Goal: Task Accomplishment & Management: Manage account settings

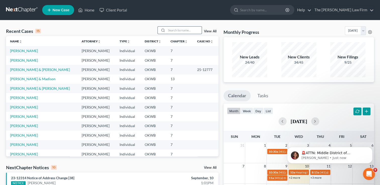
click at [183, 29] on input "search" at bounding box center [183, 30] width 35 height 7
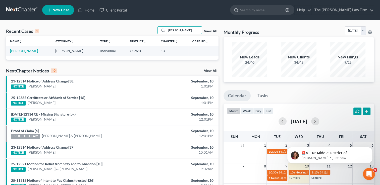
type input "[PERSON_NAME]"
click at [28, 50] on link "[PERSON_NAME]" at bounding box center [24, 51] width 28 height 4
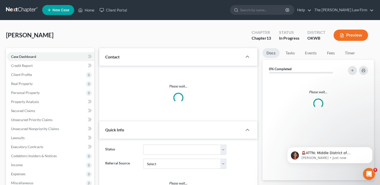
scroll to position [357, 0]
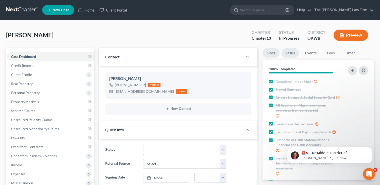
click at [287, 54] on link "Tasks" at bounding box center [289, 53] width 17 height 10
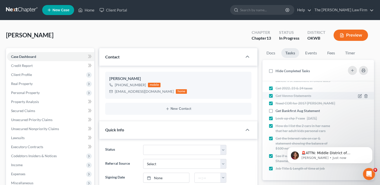
scroll to position [126, 0]
click at [275, 111] on label "Get Bankfirst Aug Statement" at bounding box center [299, 110] width 48 height 5
click at [277, 111] on input "Get Bankfirst Aug Statement" at bounding box center [278, 109] width 3 height 3
checkbox input "true"
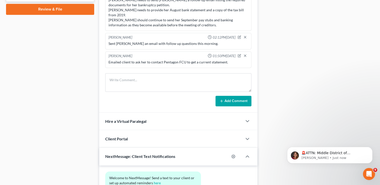
scroll to position [251, 0]
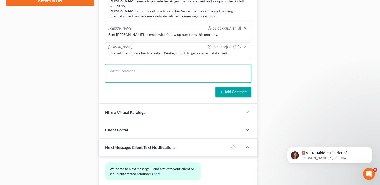
click at [195, 72] on textarea at bounding box center [178, 73] width 146 height 19
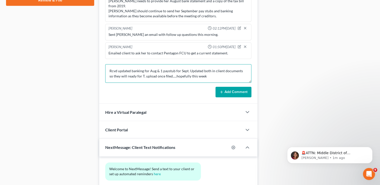
type textarea "Rcvd updated banking for Aug & 1 paystub for Sept. Updated both in client docum…"
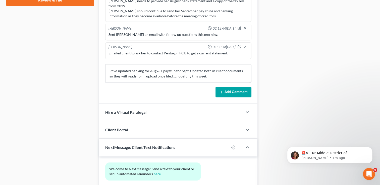
click at [239, 93] on button "Add Comment" at bounding box center [233, 92] width 36 height 11
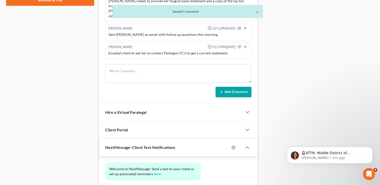
scroll to position [380, 0]
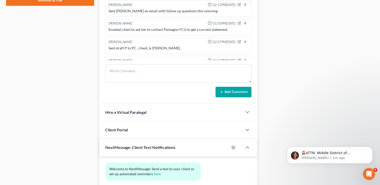
drag, startPoint x: 201, startPoint y: 53, endPoint x: 109, endPoint y: 48, distance: 92.0
click at [109, 64] on div "Rcvd updated banking for Aug & 1 paystub for Sept. Updated both in client docum…" at bounding box center [177, 69] width 139 height 10
drag, startPoint x: 109, startPoint y: 48, endPoint x: 121, endPoint y: 53, distance: 13.0
copy div "Rcvd updated banking for Aug & 1 paystub for Sept. Updated both in client docum…"
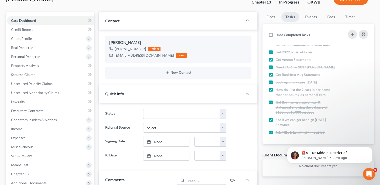
scroll to position [0, 0]
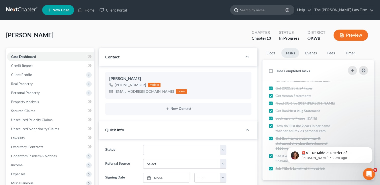
click at [271, 8] on input "search" at bounding box center [263, 9] width 46 height 9
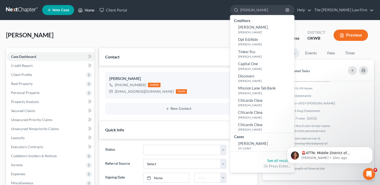
type input "[PERSON_NAME]"
click at [93, 9] on link "Home" at bounding box center [86, 10] width 21 height 9
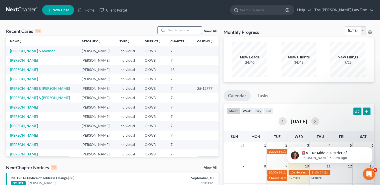
click at [173, 30] on input "search" at bounding box center [183, 30] width 35 height 7
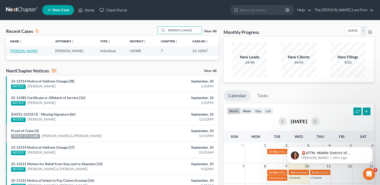
type input "[PERSON_NAME]"
click at [38, 50] on link "[PERSON_NAME]" at bounding box center [24, 51] width 28 height 4
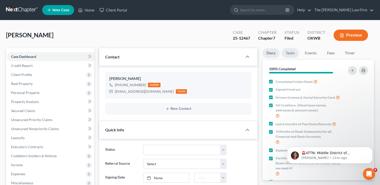
click at [289, 55] on link "Tasks" at bounding box center [289, 53] width 17 height 10
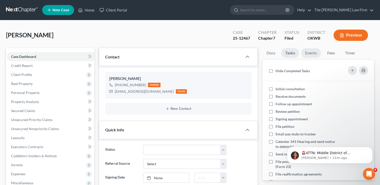
click at [311, 52] on link "Events" at bounding box center [311, 53] width 20 height 10
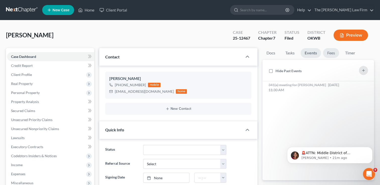
click at [331, 52] on link "Fees" at bounding box center [331, 53] width 16 height 10
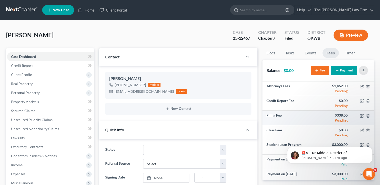
scroll to position [3, 0]
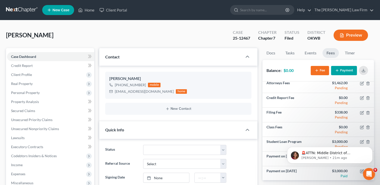
click at [208, 26] on div "[PERSON_NAME] Upgraded Case 25-12467 Chapter Chapter 7 Status Filed District [G…" at bounding box center [190, 37] width 368 height 22
click at [370, 150] on icon "Dismiss notification" at bounding box center [370, 148] width 3 height 3
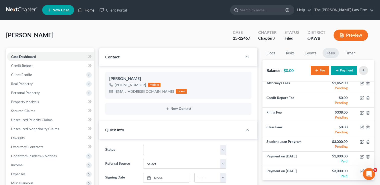
click at [86, 11] on link "Home" at bounding box center [86, 10] width 21 height 9
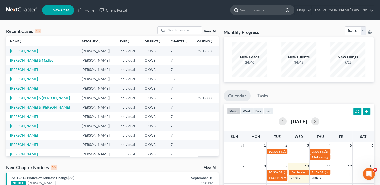
click at [272, 6] on input "search" at bounding box center [263, 9] width 46 height 9
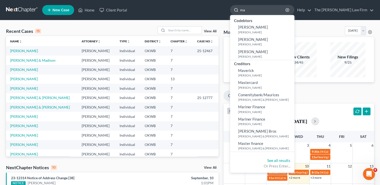
type input "m"
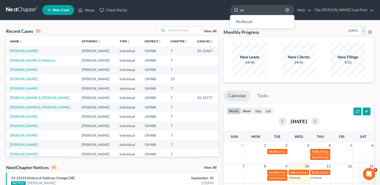
type input "a"
click at [272, 6] on input "search" at bounding box center [263, 9] width 46 height 9
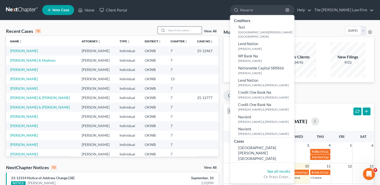
type input "Navarre"
click at [193, 30] on input "search" at bounding box center [183, 30] width 35 height 7
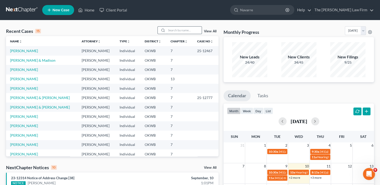
click at [193, 30] on input "search" at bounding box center [183, 30] width 35 height 7
type input "n"
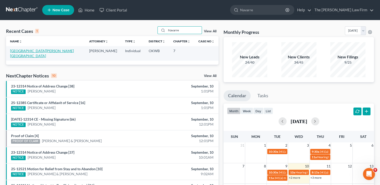
type input "Navarre"
click at [26, 51] on link "[GEOGRAPHIC_DATA][PERSON_NAME][GEOGRAPHIC_DATA]" at bounding box center [42, 53] width 64 height 9
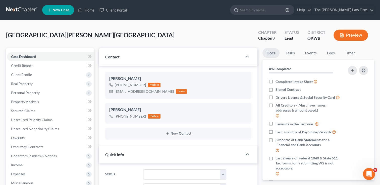
scroll to position [2, 0]
click at [239, 95] on icon "button" at bounding box center [239, 94] width 2 height 2
select select "0"
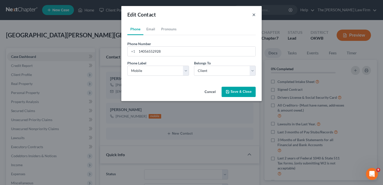
click at [255, 14] on button "×" at bounding box center [254, 15] width 4 height 6
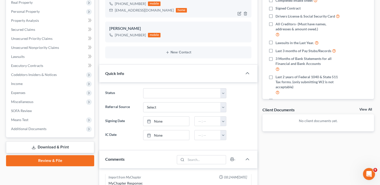
scroll to position [82, 0]
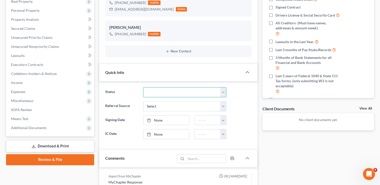
click at [221, 92] on select "Discharged Dismissed Filed Info Sent In Progress Lead Lost Lead Ready to File R…" at bounding box center [184, 92] width 83 height 10
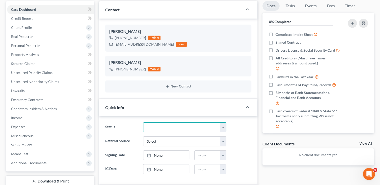
scroll to position [0, 0]
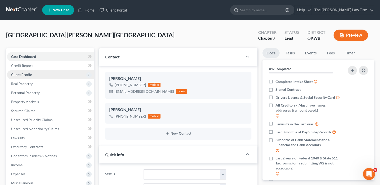
click at [59, 75] on span "Client Profile" at bounding box center [50, 74] width 87 height 9
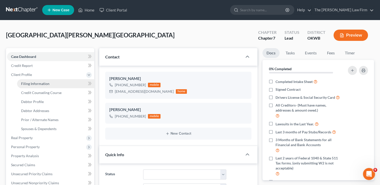
click at [63, 83] on link "Filing Information" at bounding box center [55, 83] width 77 height 9
select select "1"
select select "0"
select select "37"
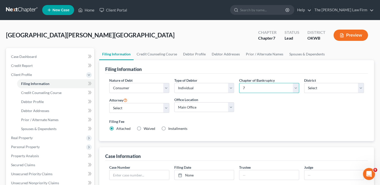
click at [296, 86] on select "Select 7 11 12 13" at bounding box center [269, 88] width 60 height 10
click at [88, 11] on link "Home" at bounding box center [86, 10] width 21 height 9
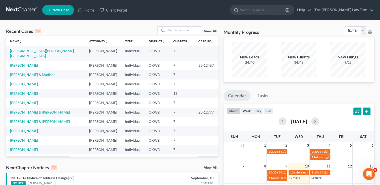
click at [33, 91] on link "[PERSON_NAME]" at bounding box center [24, 93] width 28 height 4
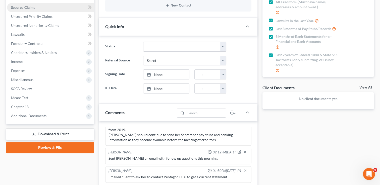
scroll to position [97, 0]
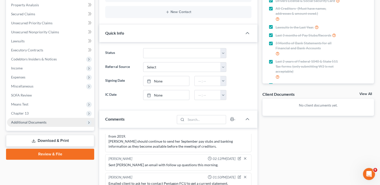
click at [77, 121] on span "Additional Documents" at bounding box center [50, 122] width 87 height 9
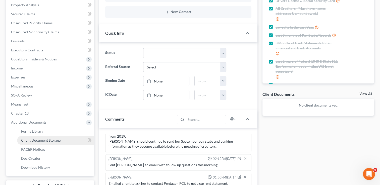
click at [78, 142] on link "Client Document Storage" at bounding box center [55, 140] width 77 height 9
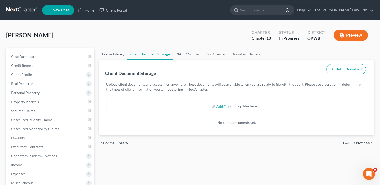
click at [108, 54] on link "Forms Library" at bounding box center [113, 54] width 28 height 12
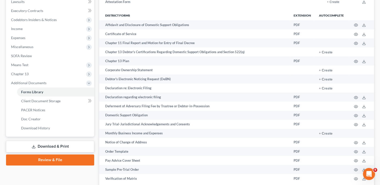
scroll to position [145, 0]
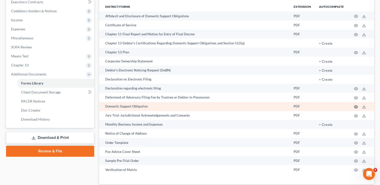
click at [356, 109] on icon "button" at bounding box center [356, 107] width 4 height 4
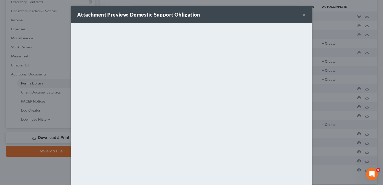
click at [303, 16] on button "×" at bounding box center [305, 15] width 4 height 6
